Goal: Obtain resource: Download file/media

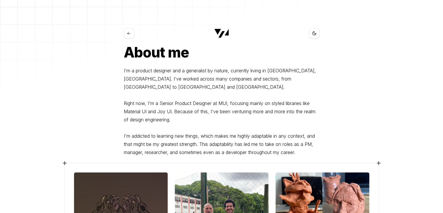
click at [130, 36] on button at bounding box center [129, 33] width 10 height 10
click at [314, 35] on icon at bounding box center [313, 32] width 3 height 3
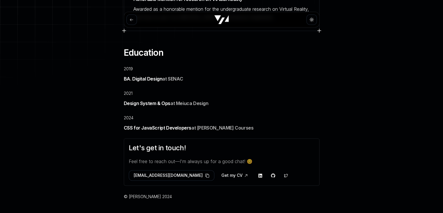
scroll to position [745, 0]
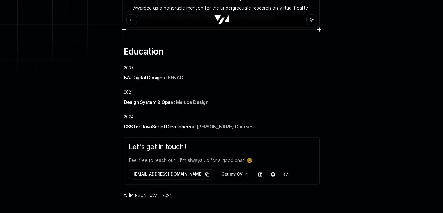
click at [217, 169] on button "Get my CV" at bounding box center [235, 174] width 36 height 10
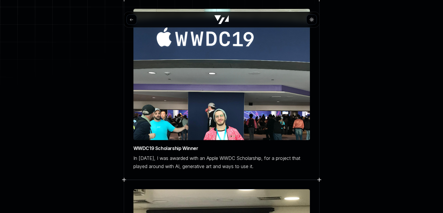
scroll to position [48, 0]
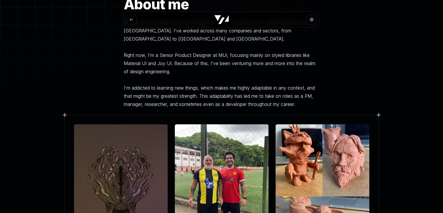
scroll to position [53, 0]
